Goal: Task Accomplishment & Management: Complete application form

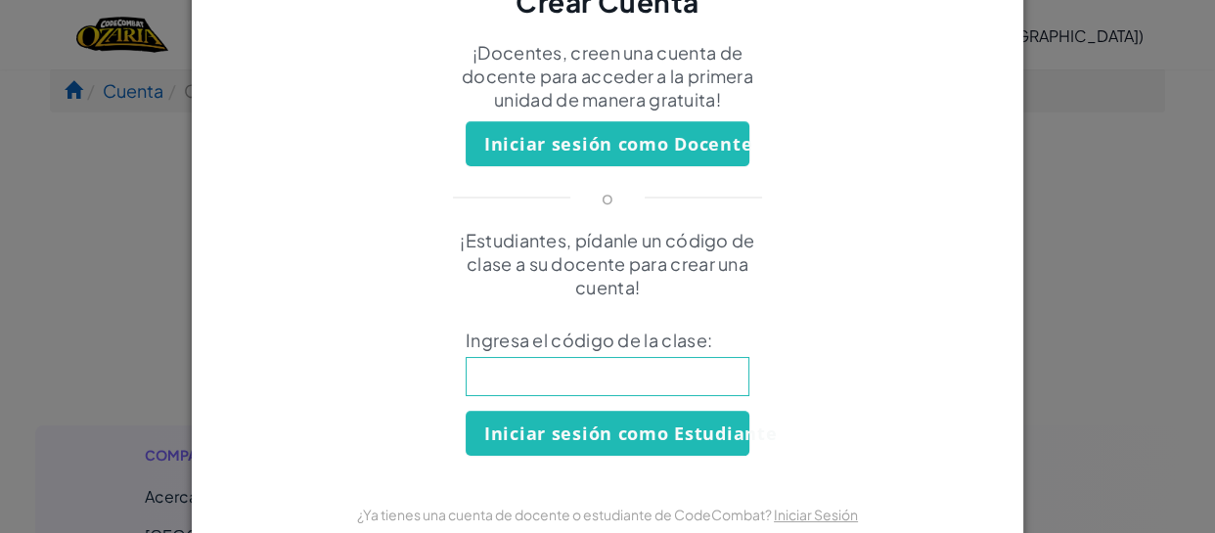
click at [703, 373] on input at bounding box center [608, 376] width 284 height 39
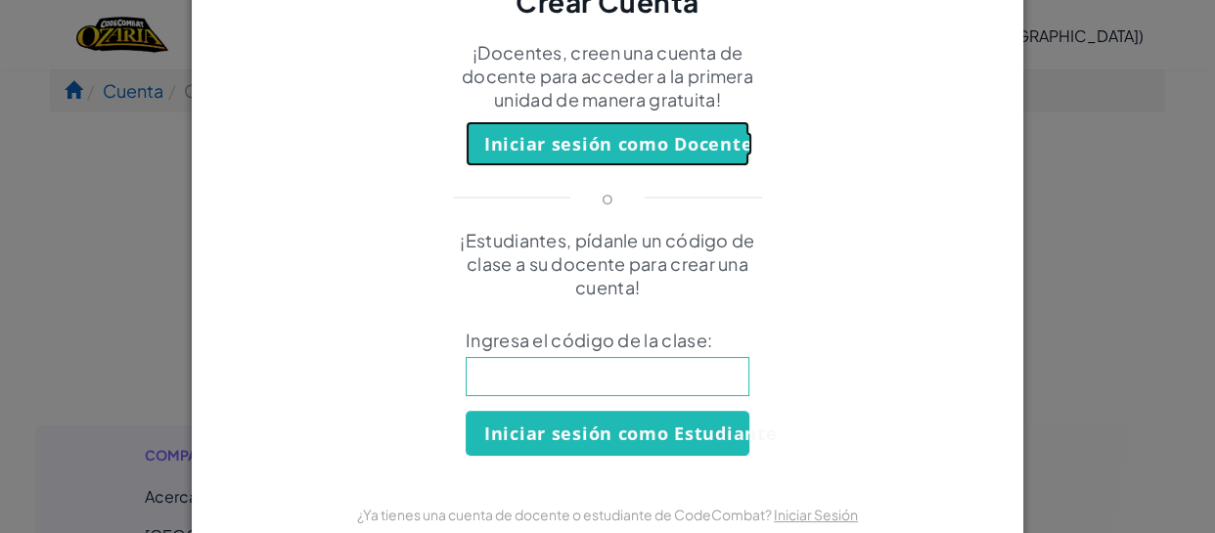
click at [645, 130] on button "Iniciar sesión como Docente" at bounding box center [608, 143] width 284 height 45
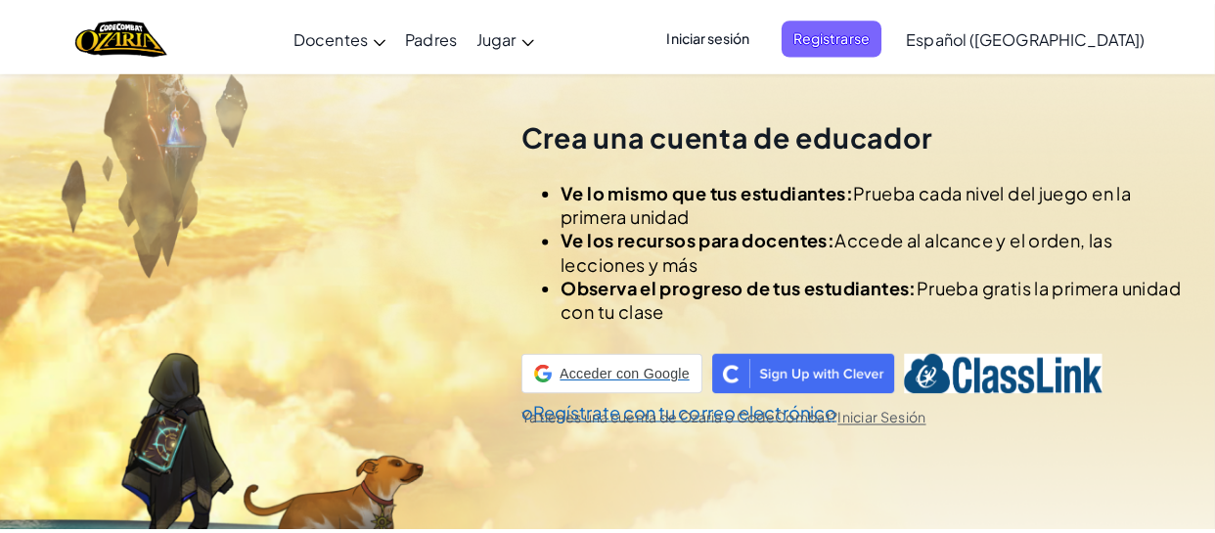
scroll to position [68, 0]
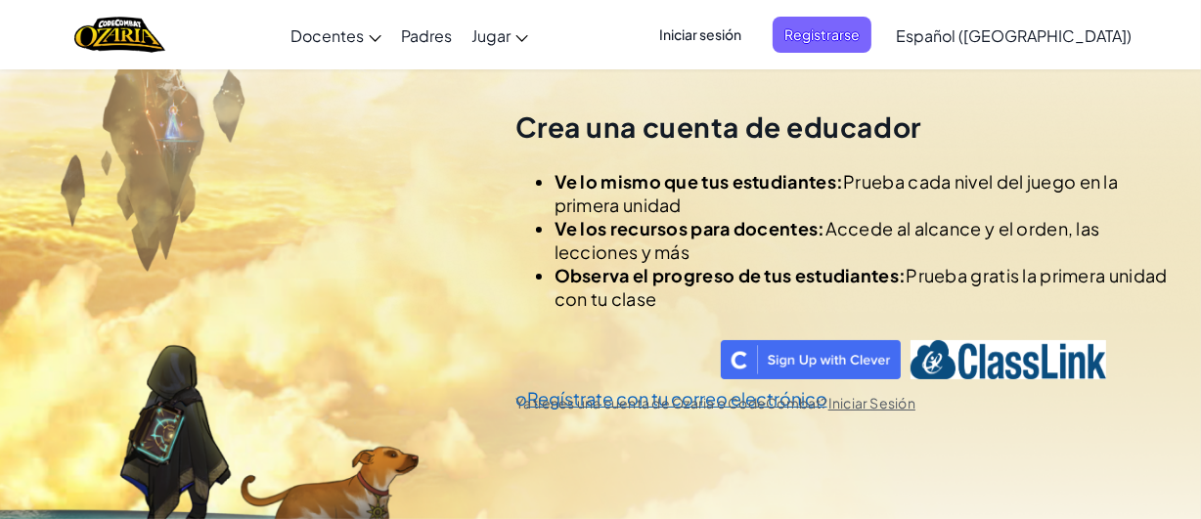
click at [752, 35] on span "Iniciar sesión" at bounding box center [700, 35] width 106 height 36
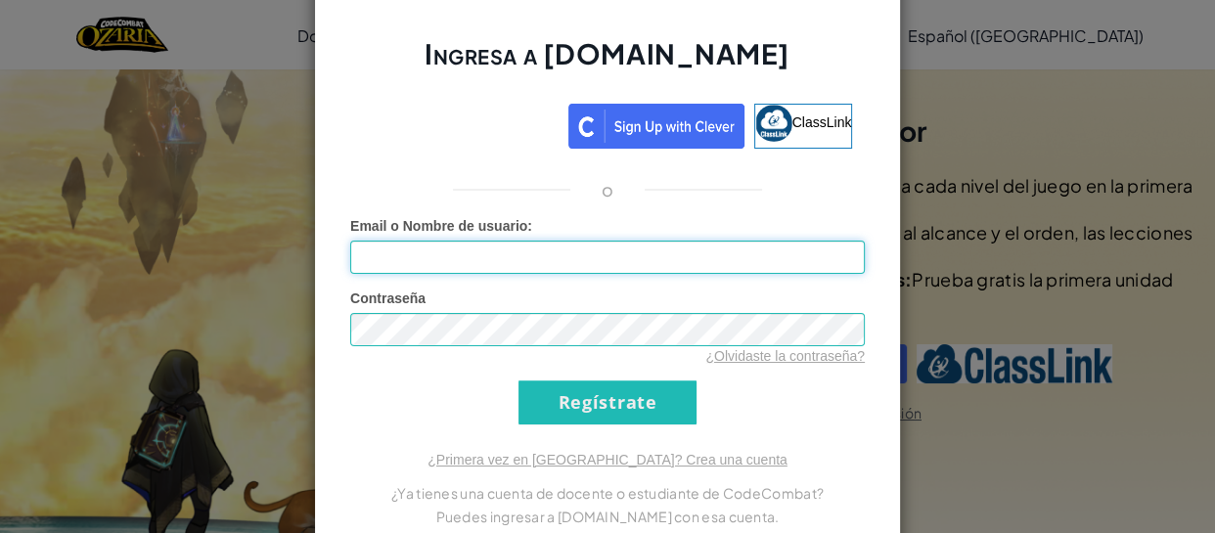
type input "[EMAIL_ADDRESS][DOMAIN_NAME]"
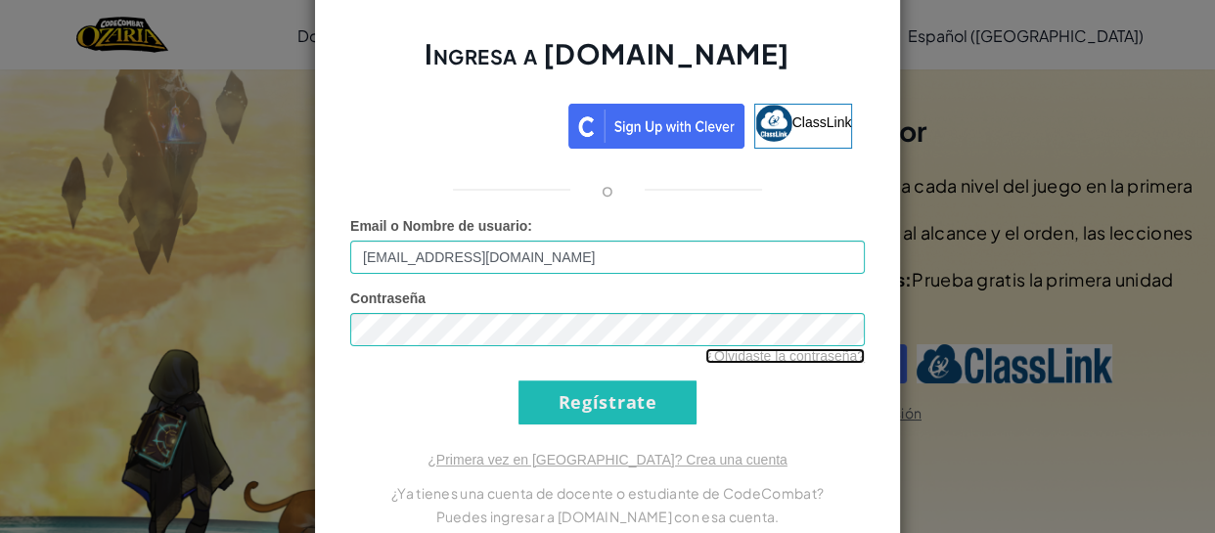
click at [747, 350] on link "¿Olvidaste la contraseña?" at bounding box center [784, 356] width 159 height 16
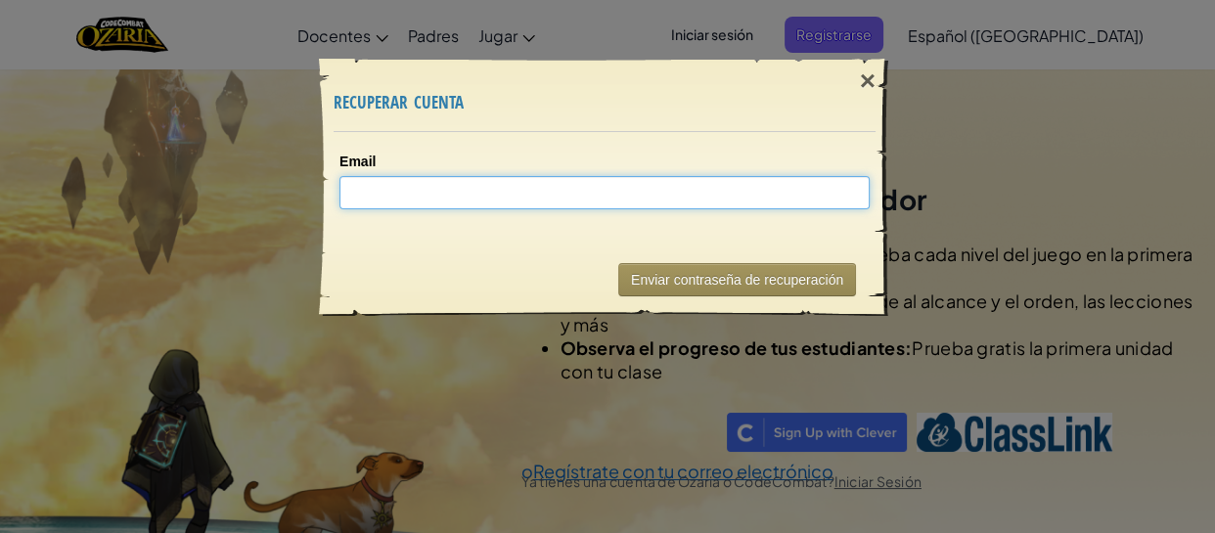
click at [599, 202] on input "Email" at bounding box center [604, 192] width 530 height 33
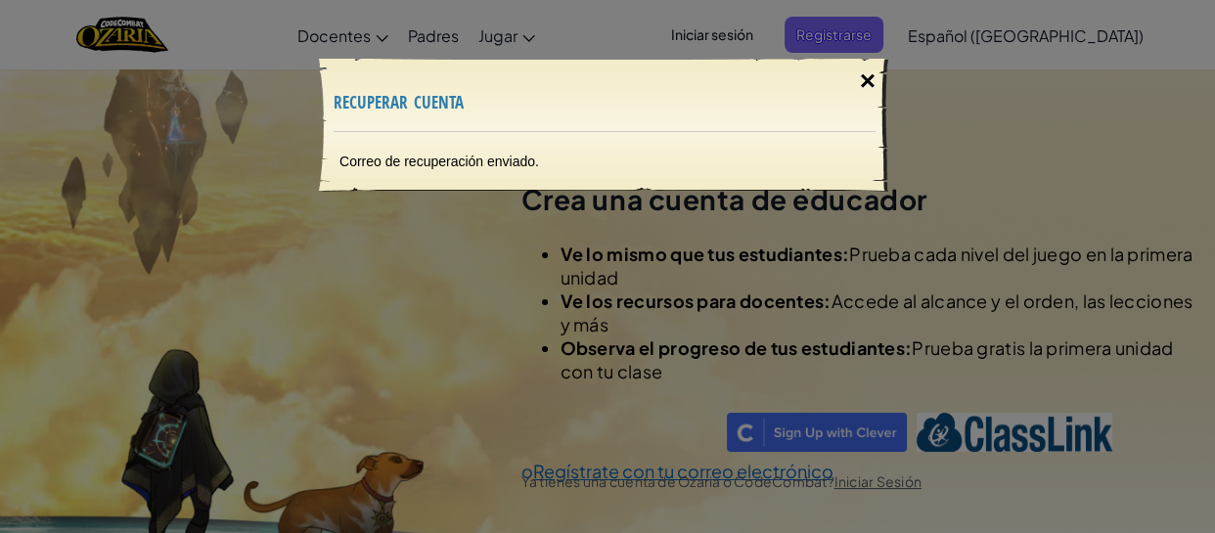
click at [863, 70] on div "×" at bounding box center [867, 81] width 45 height 57
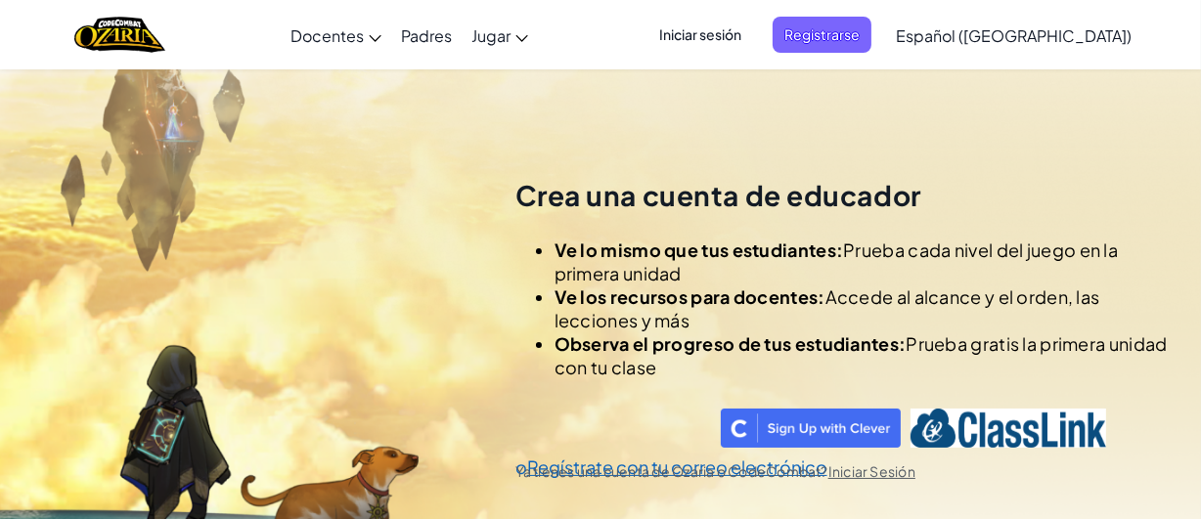
click at [753, 28] on span "Iniciar sesión" at bounding box center [700, 35] width 106 height 36
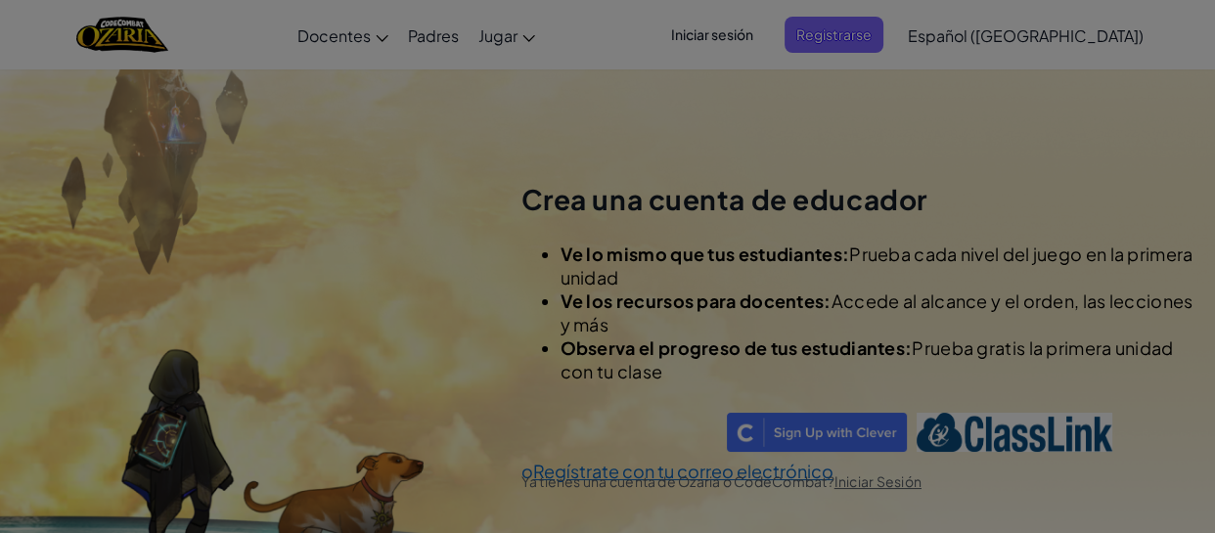
type input "[EMAIL_ADDRESS][DOMAIN_NAME]"
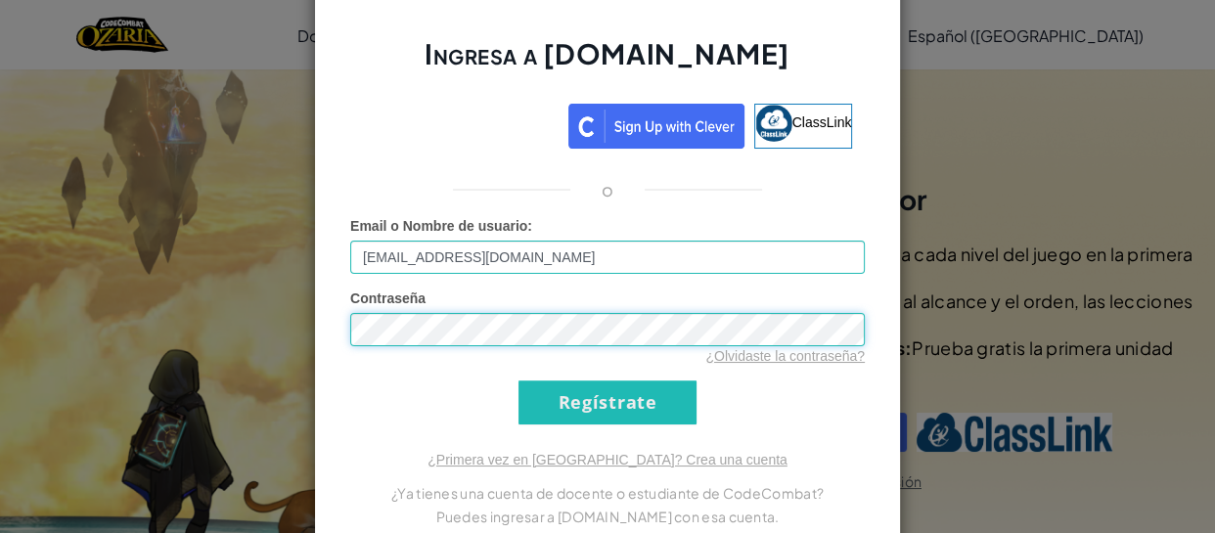
click at [237, 299] on div "Ingresa a [DOMAIN_NAME] ClassLink o Error desconocido. Email o Nombre de usuari…" at bounding box center [607, 266] width 1215 height 533
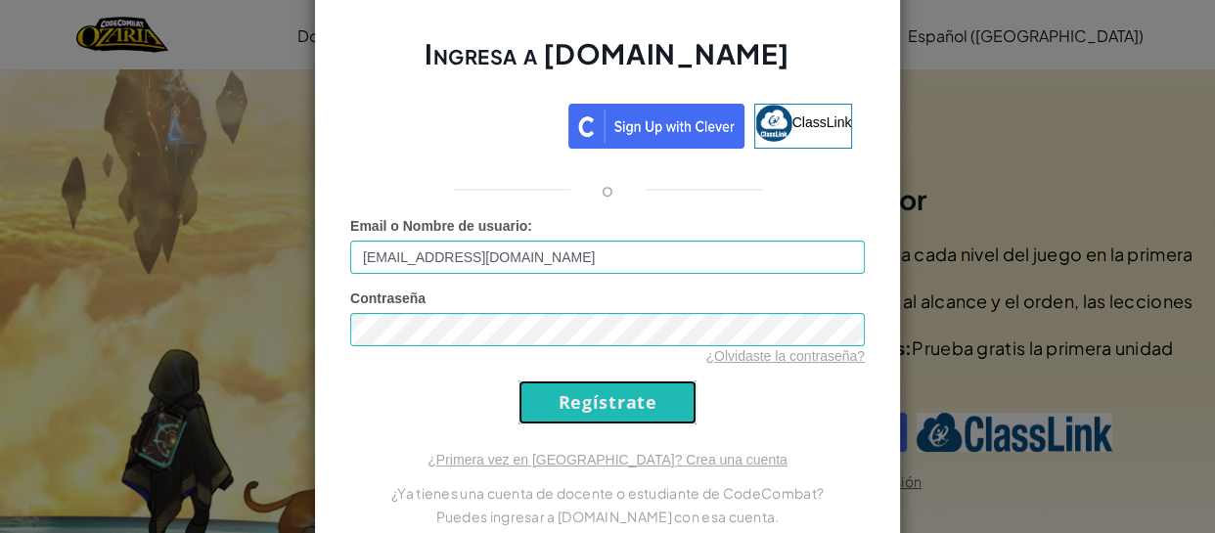
click at [684, 384] on input "Regístrate" at bounding box center [607, 402] width 178 height 44
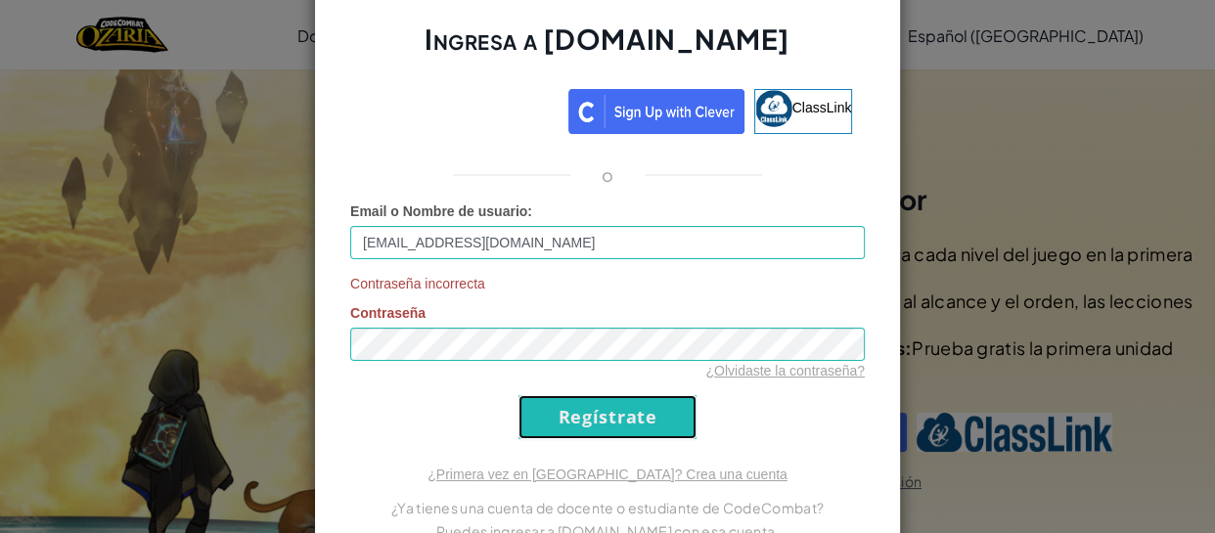
click at [665, 411] on input "Regístrate" at bounding box center [607, 417] width 178 height 44
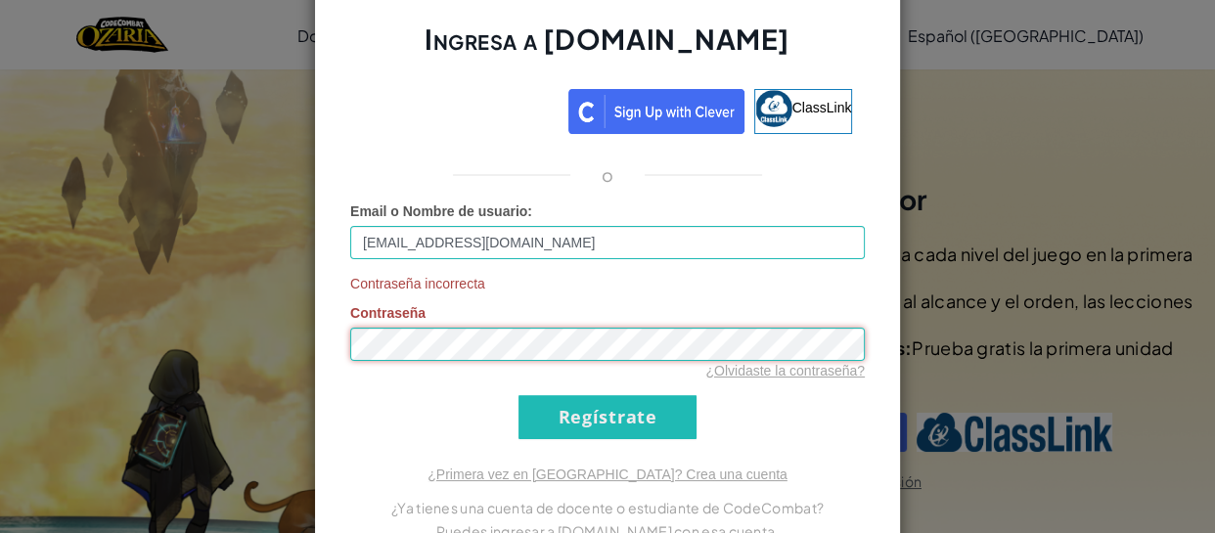
click at [254, 354] on div "Ingresa a [DOMAIN_NAME] ClassLink o Email o Nombre de usuario : [EMAIL_ADDRESS]…" at bounding box center [607, 266] width 1215 height 533
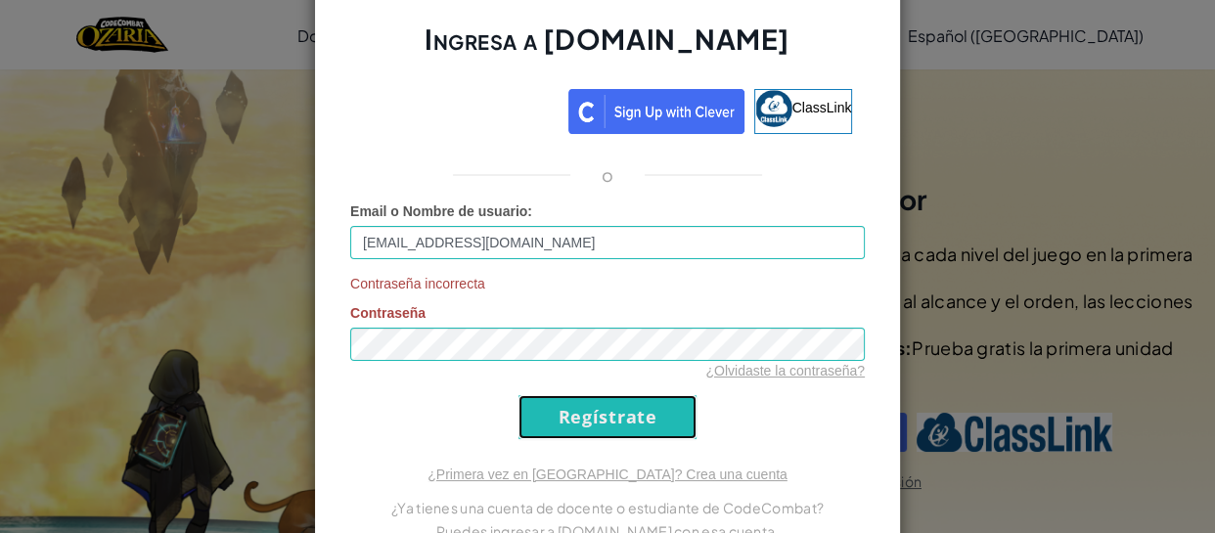
drag, startPoint x: 646, startPoint y: 437, endPoint x: 647, endPoint y: 421, distance: 16.7
click at [646, 429] on input "Regístrate" at bounding box center [607, 417] width 178 height 44
